Goal: Subscribe to service/newsletter

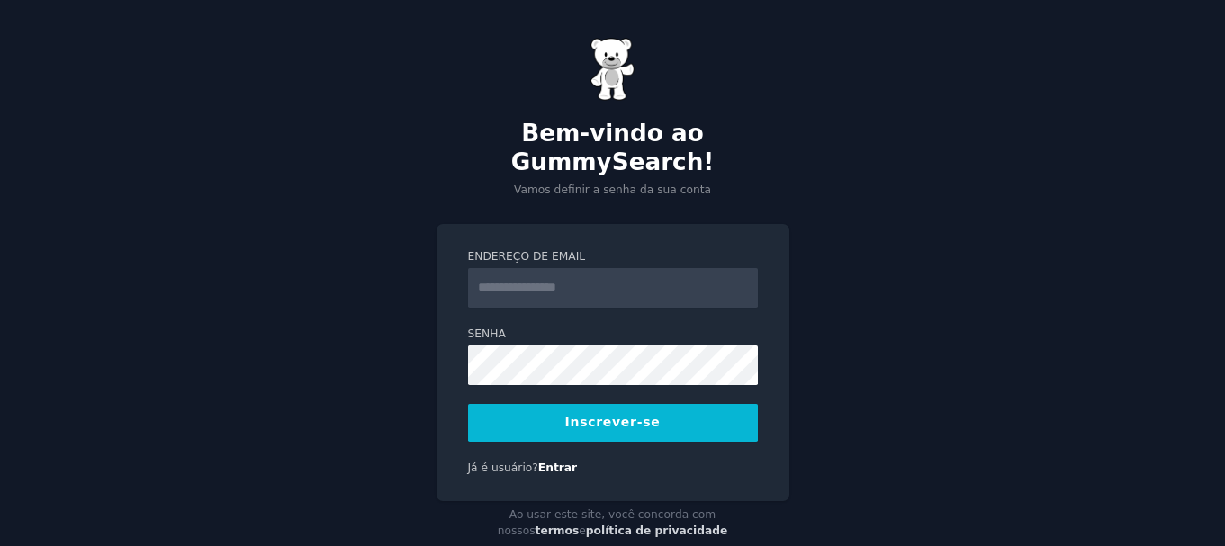
click at [691, 268] on input "Endereço de email" at bounding box center [613, 288] width 290 height 40
type input "**********"
click at [640, 415] on font "Inscrever-se" at bounding box center [612, 422] width 95 height 14
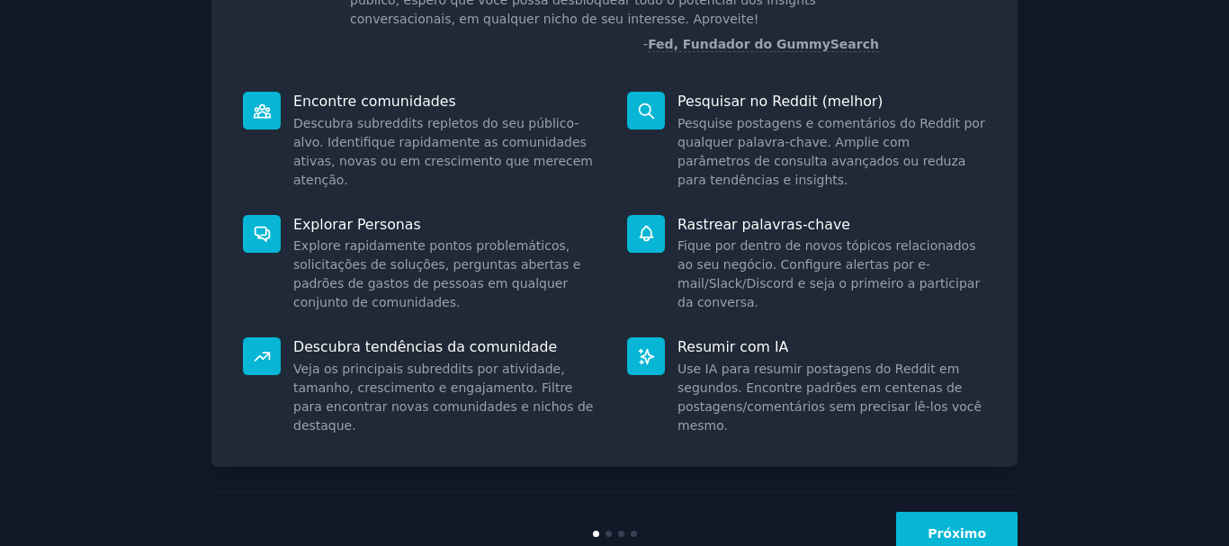
scroll to position [234, 0]
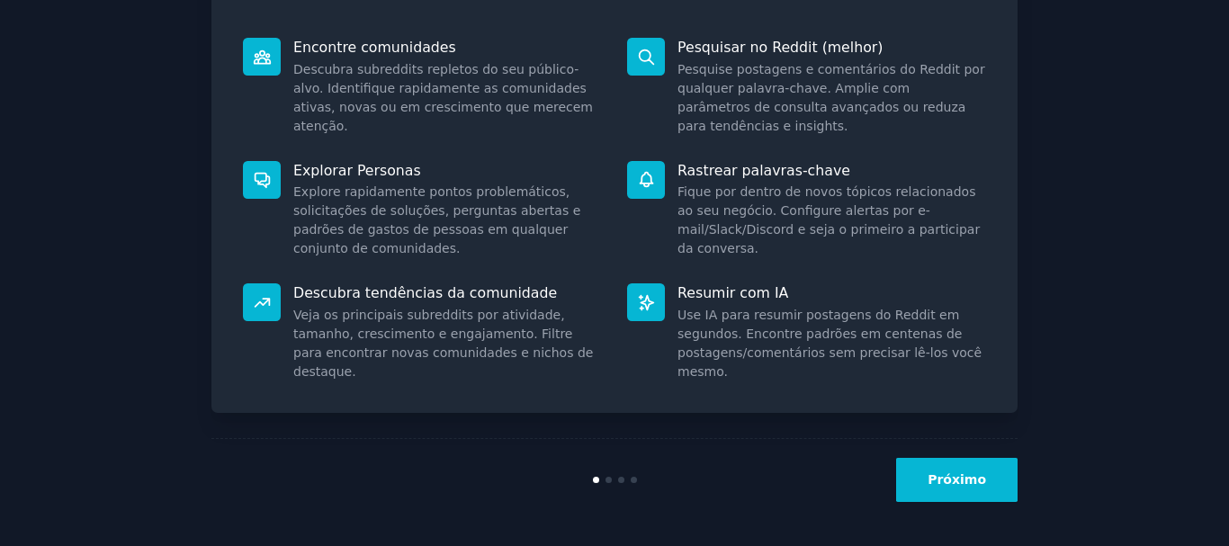
click at [952, 480] on font "Próximo" at bounding box center [957, 479] width 58 height 14
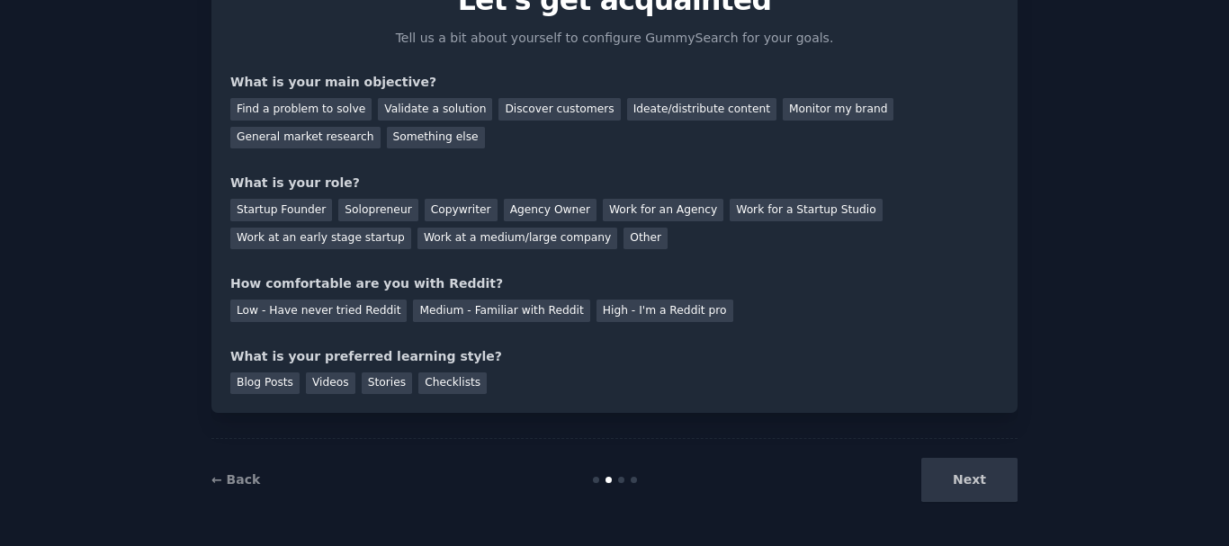
scroll to position [117, 0]
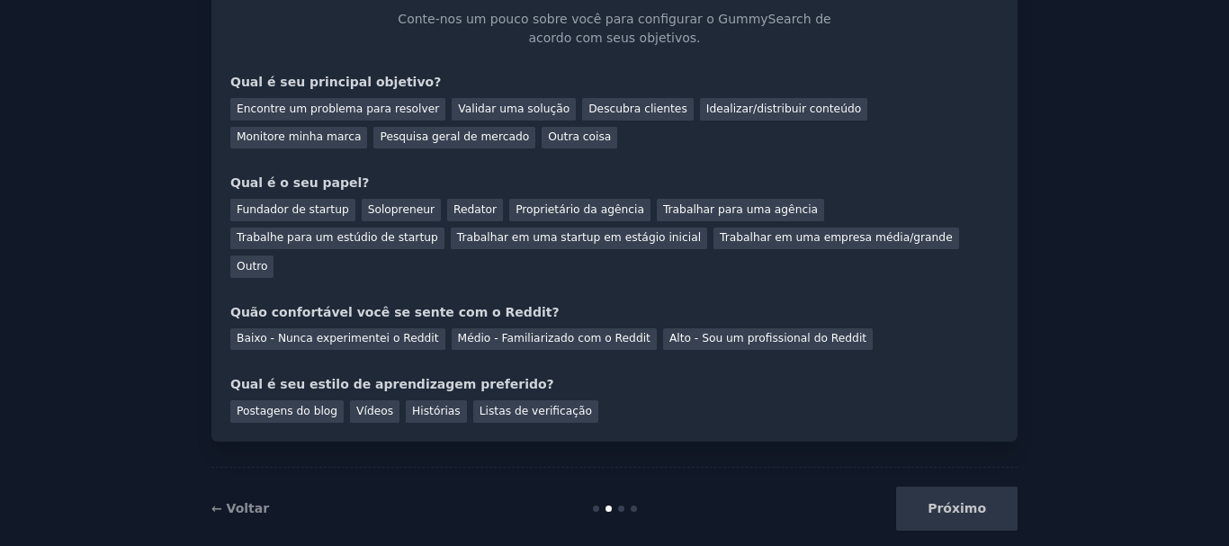
click at [952, 487] on div "Próximo" at bounding box center [883, 509] width 269 height 44
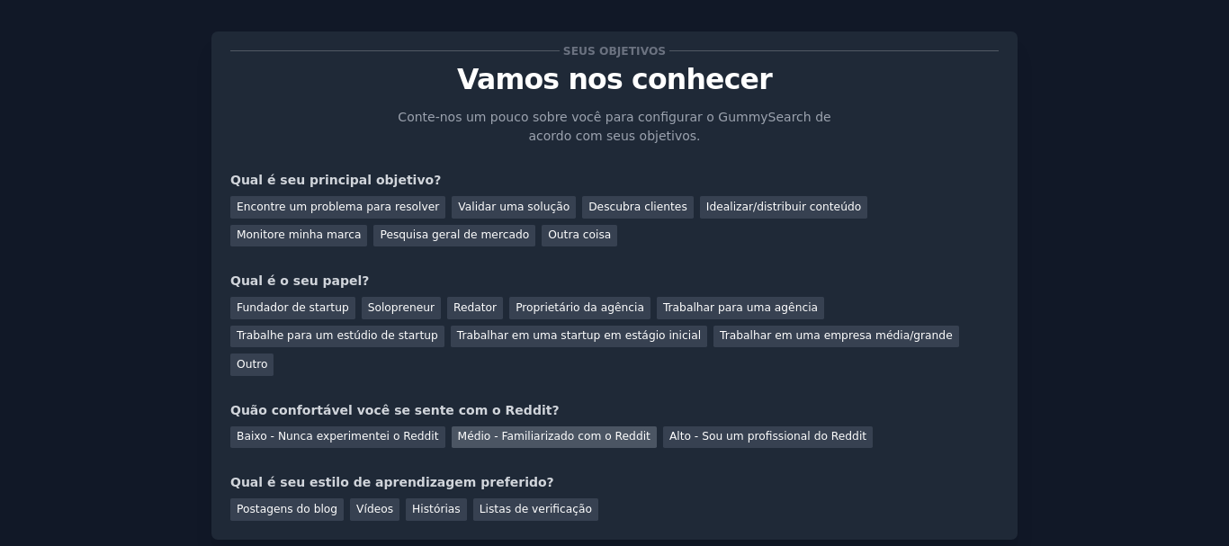
scroll to position [0, 0]
